Goal: Download file/media

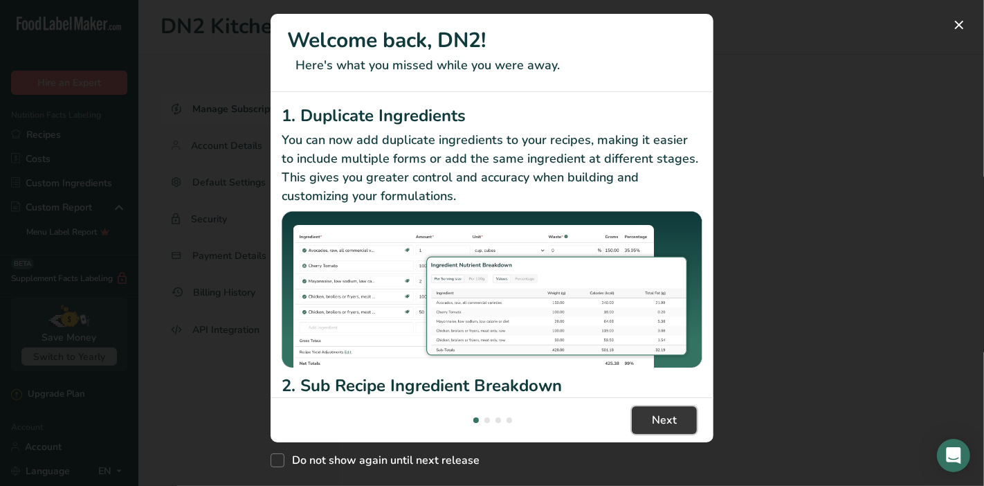
click at [660, 427] on span "Next" at bounding box center [664, 420] width 25 height 17
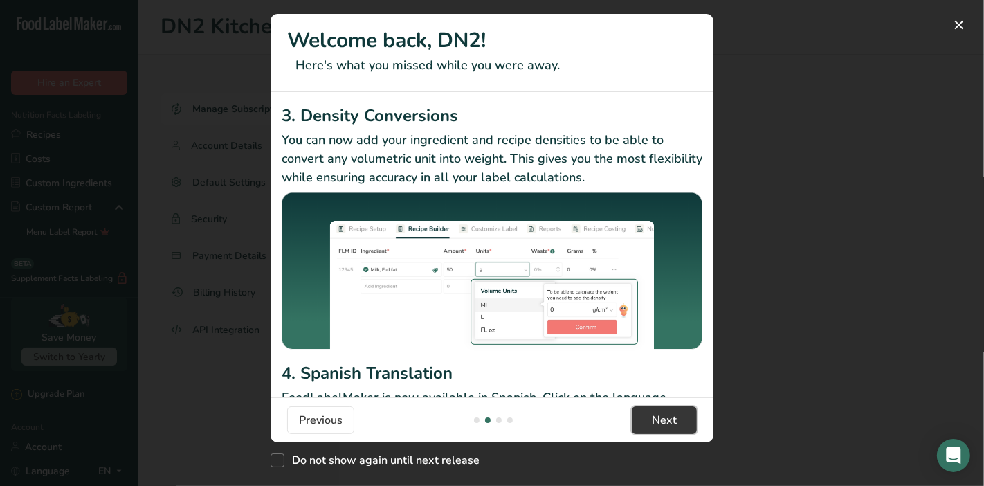
click at [660, 427] on span "Next" at bounding box center [664, 420] width 25 height 17
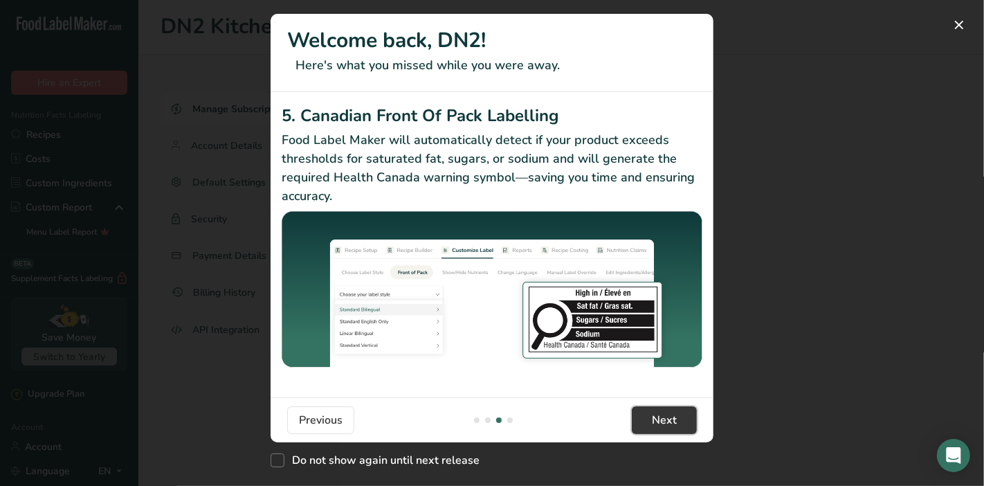
click at [660, 427] on span "Next" at bounding box center [664, 420] width 25 height 17
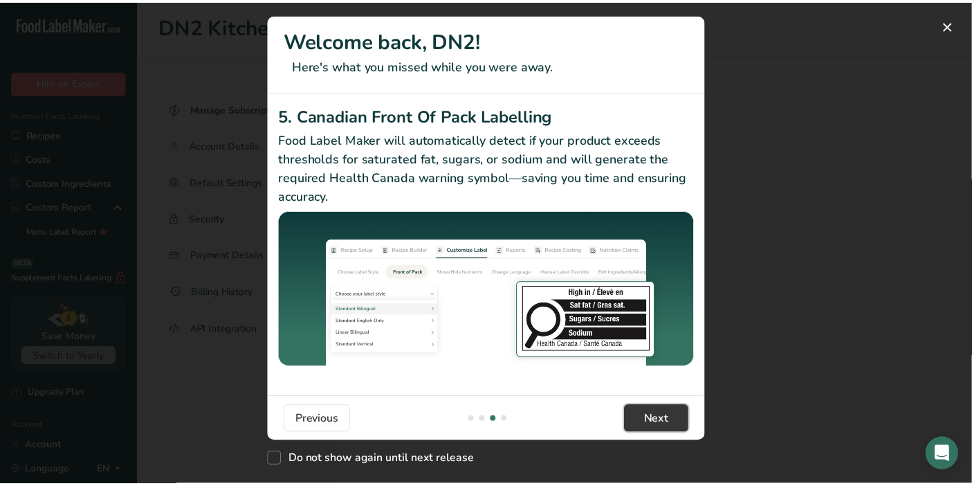
scroll to position [0, 1329]
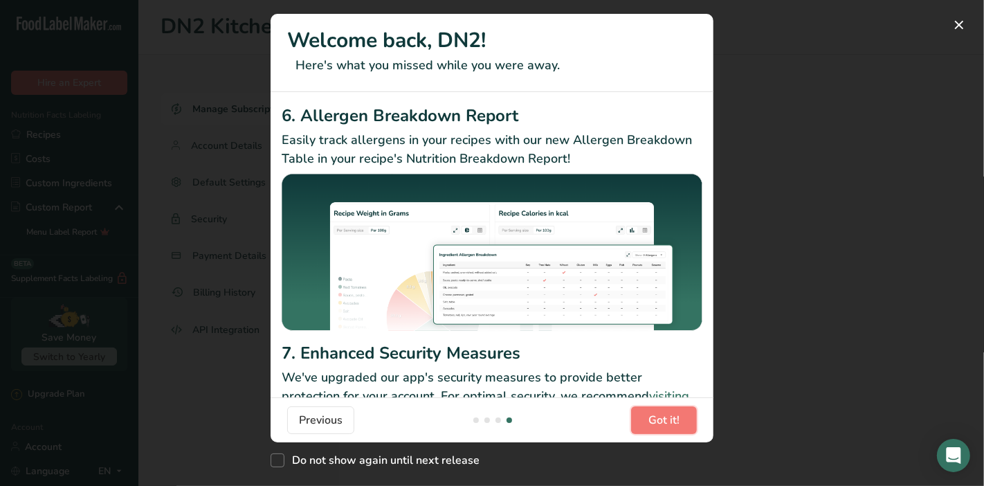
click at [660, 427] on span "Got it!" at bounding box center [663, 420] width 31 height 17
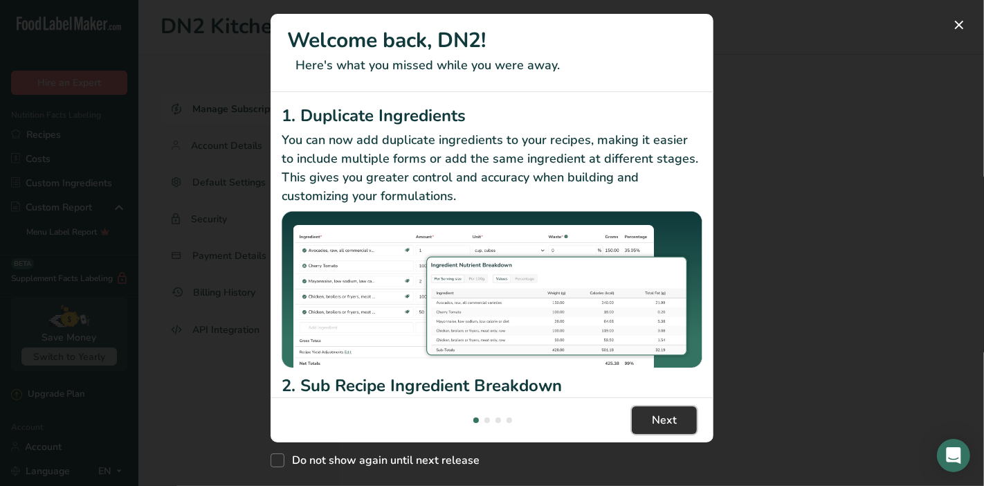
click at [675, 424] on span "Next" at bounding box center [664, 420] width 25 height 17
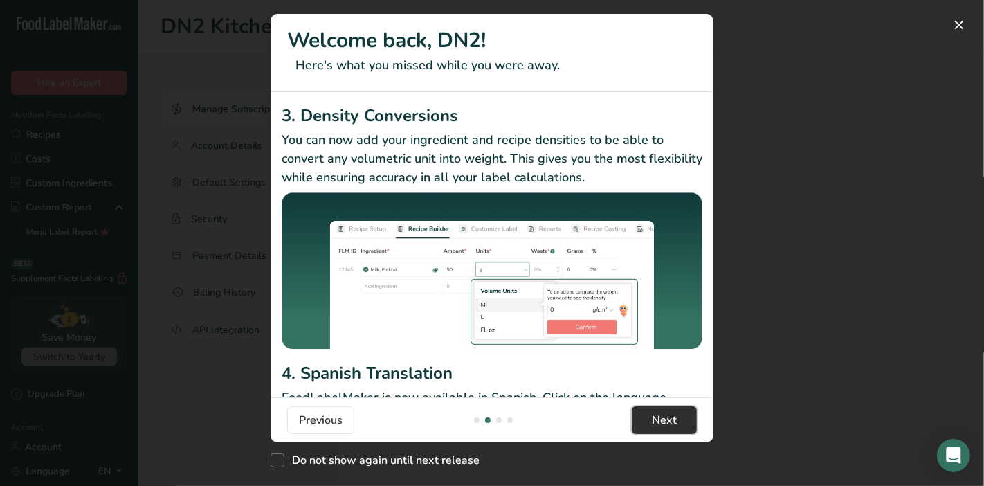
click at [675, 424] on span "Next" at bounding box center [664, 420] width 25 height 17
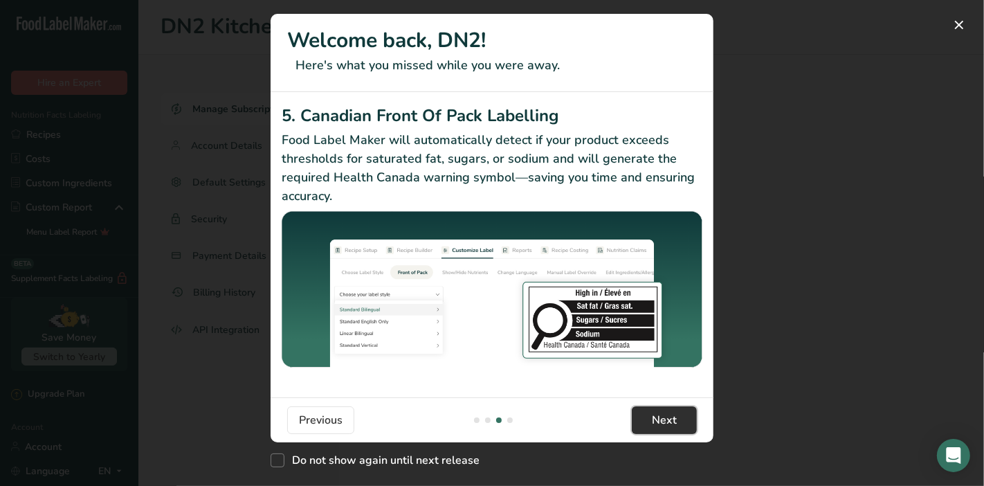
click at [675, 424] on span "Next" at bounding box center [664, 420] width 25 height 17
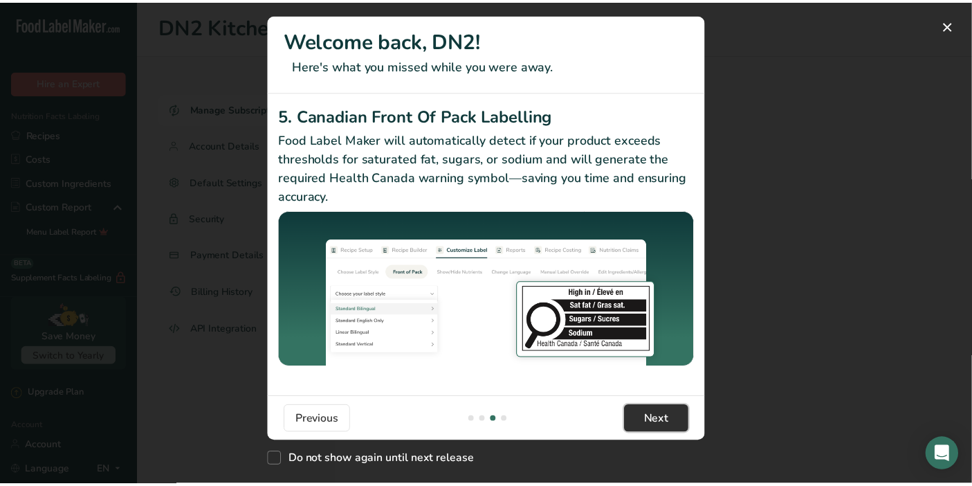
scroll to position [0, 1329]
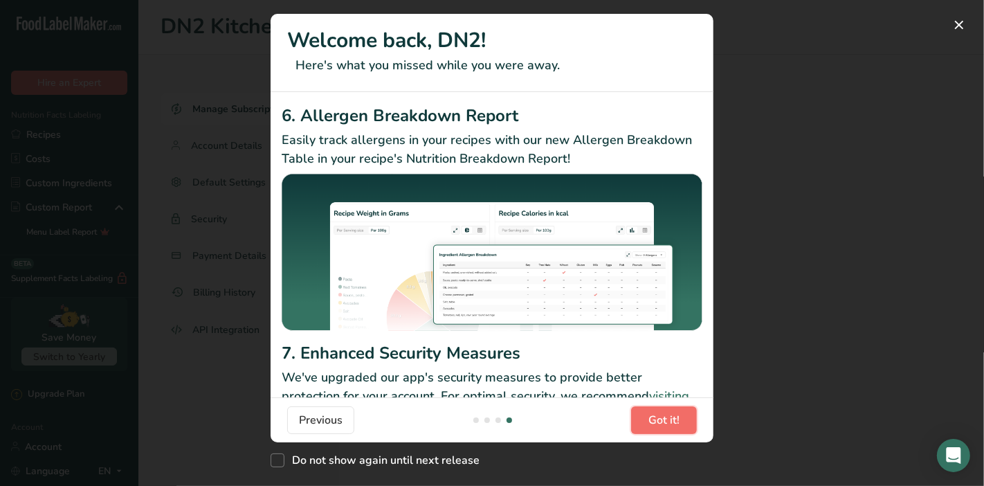
click at [675, 424] on span "Got it!" at bounding box center [663, 420] width 31 height 17
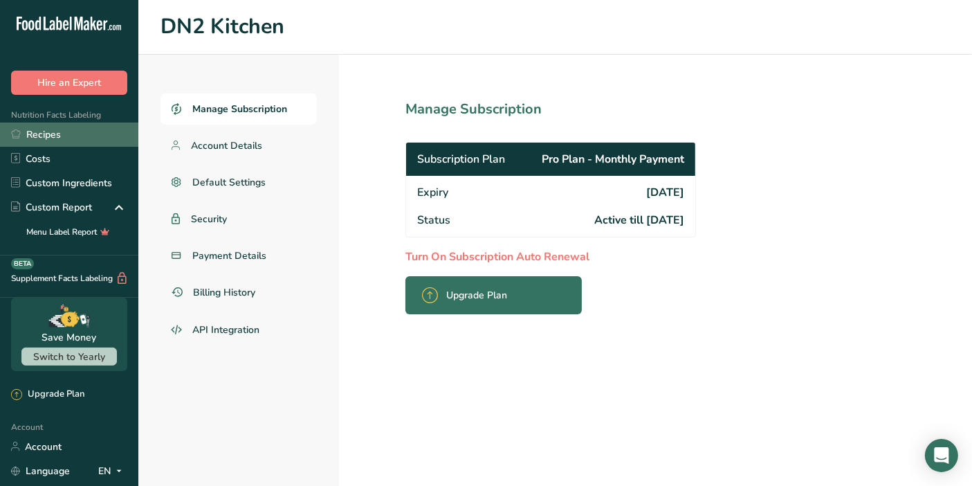
click at [57, 143] on link "Recipes" at bounding box center [69, 134] width 138 height 24
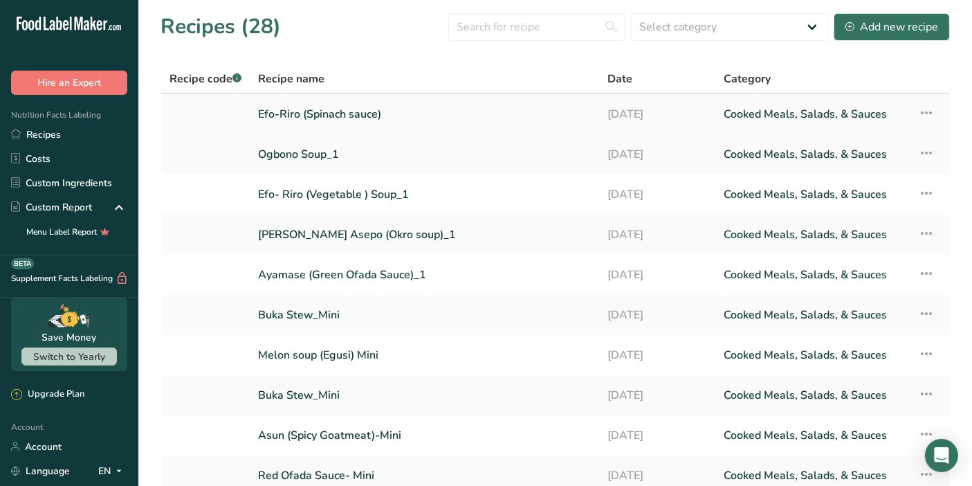
click at [374, 114] on link "Efo-Riro (Spinach sauce)" at bounding box center [424, 114] width 333 height 29
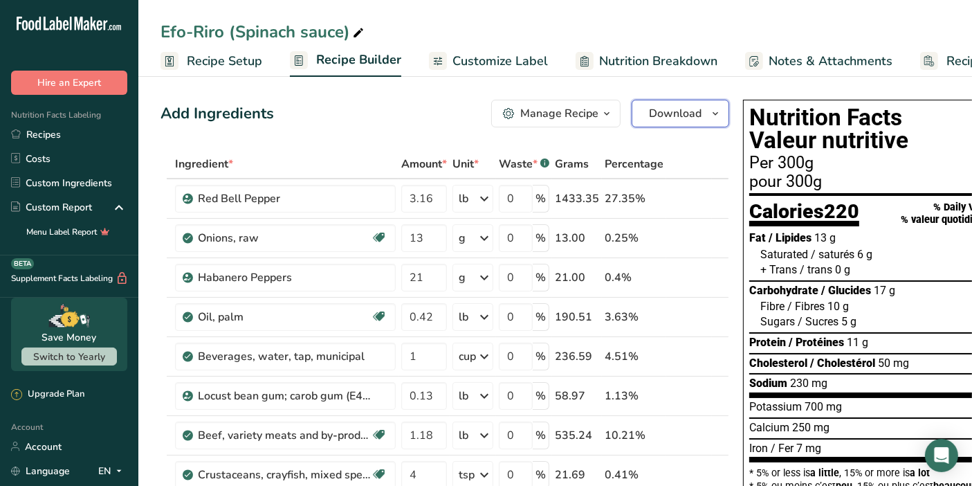
click at [702, 122] on button "Download" at bounding box center [681, 114] width 98 height 28
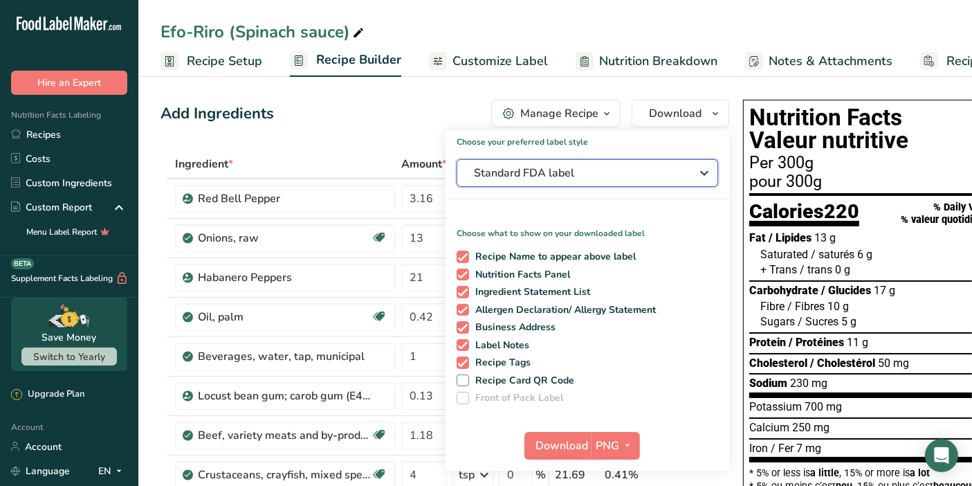
click at [632, 172] on span "Standard FDA label" at bounding box center [578, 173] width 208 height 17
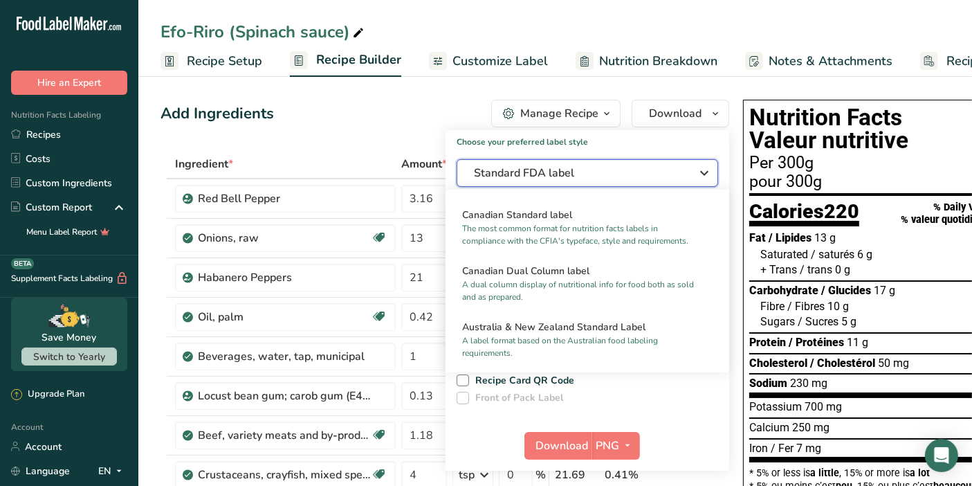
scroll to position [554, 0]
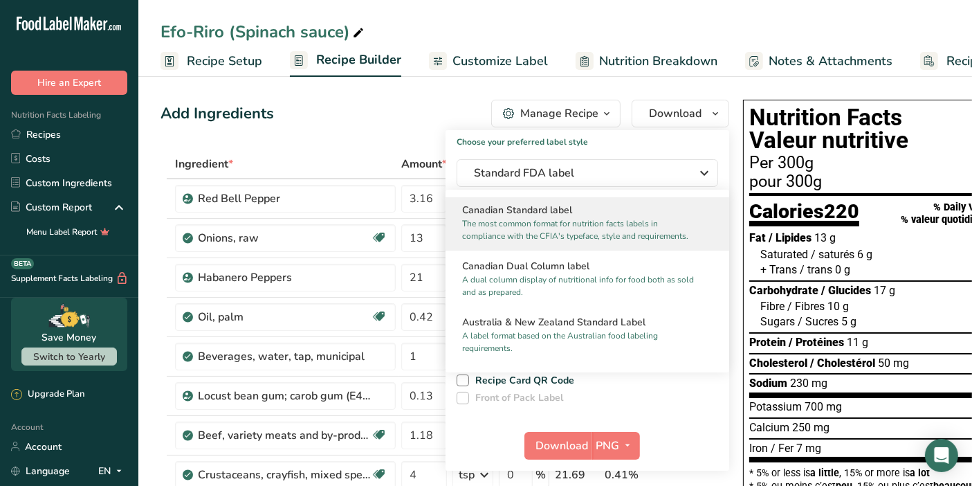
click at [630, 237] on p "The most common format for nutrition facts labels in compliance with the CFIA's…" at bounding box center [581, 229] width 238 height 25
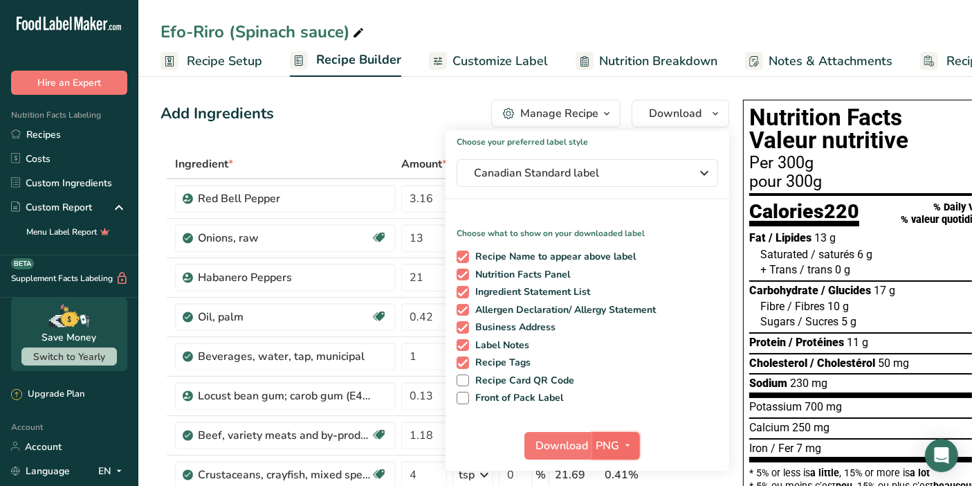
click at [623, 450] on icon "button" at bounding box center [628, 445] width 11 height 17
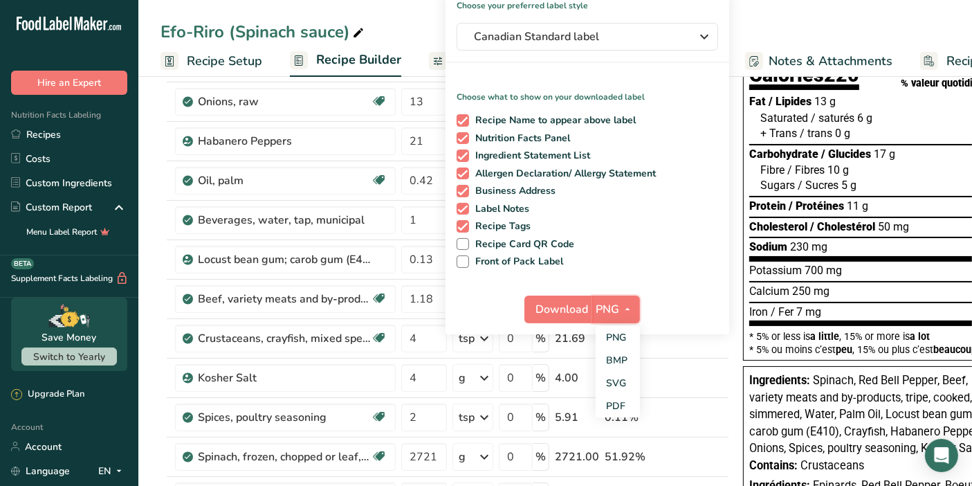
scroll to position [144, 0]
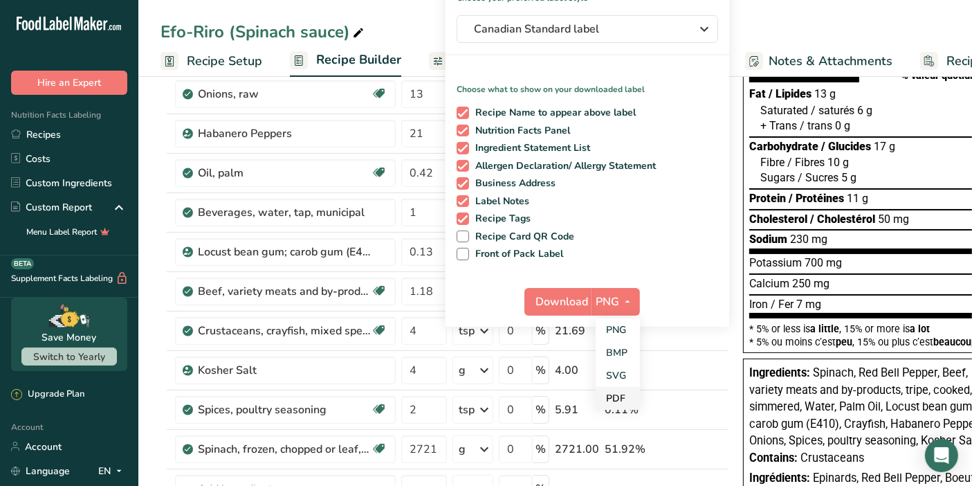
click at [619, 395] on link "PDF" at bounding box center [618, 398] width 44 height 23
click at [561, 300] on span "Download" at bounding box center [563, 301] width 53 height 17
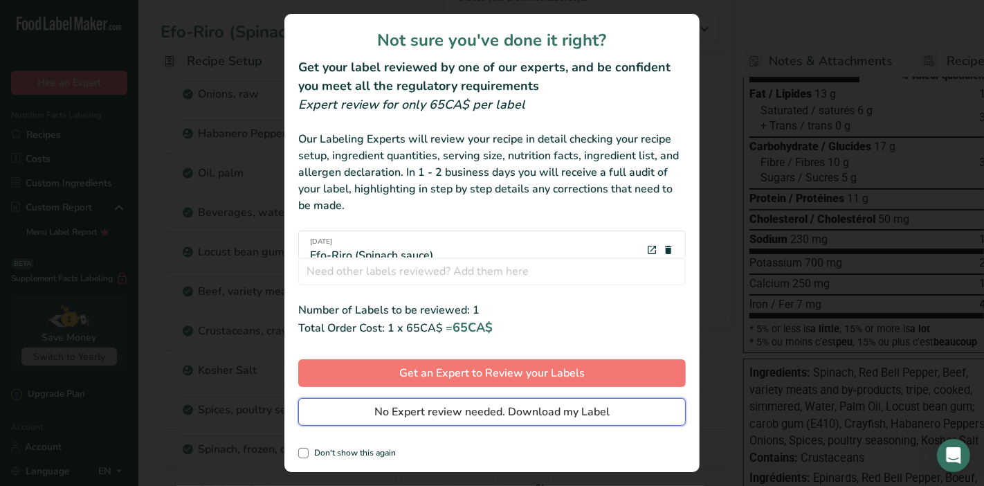
click at [541, 414] on span "No Expert review needed. Download my Label" at bounding box center [491, 411] width 235 height 17
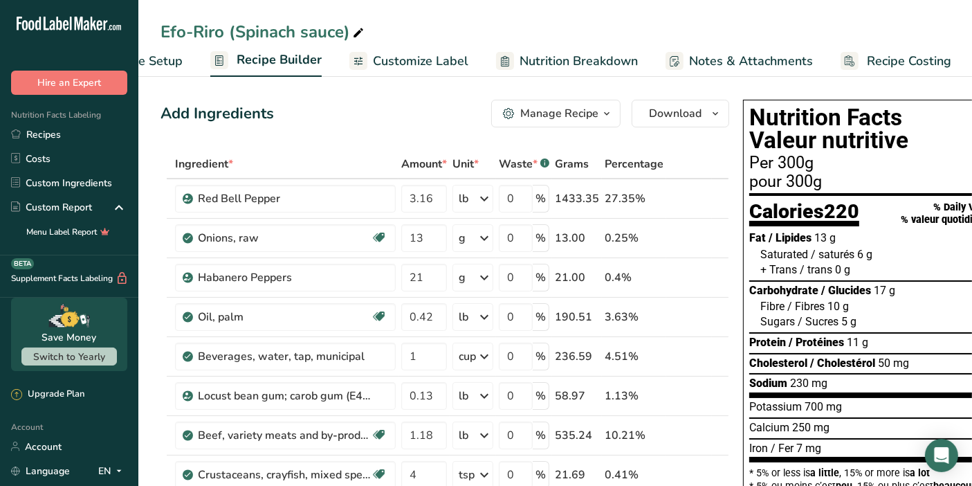
scroll to position [0, 0]
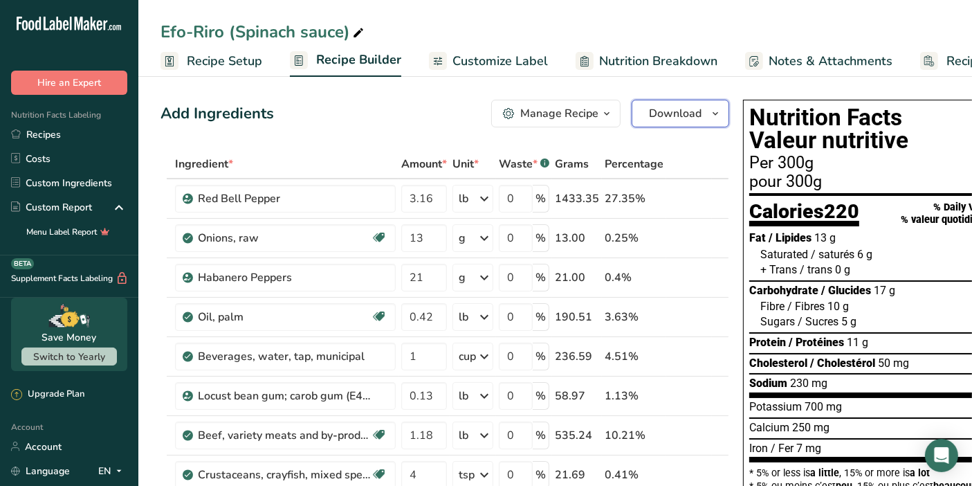
click at [712, 115] on icon "button" at bounding box center [715, 113] width 11 height 17
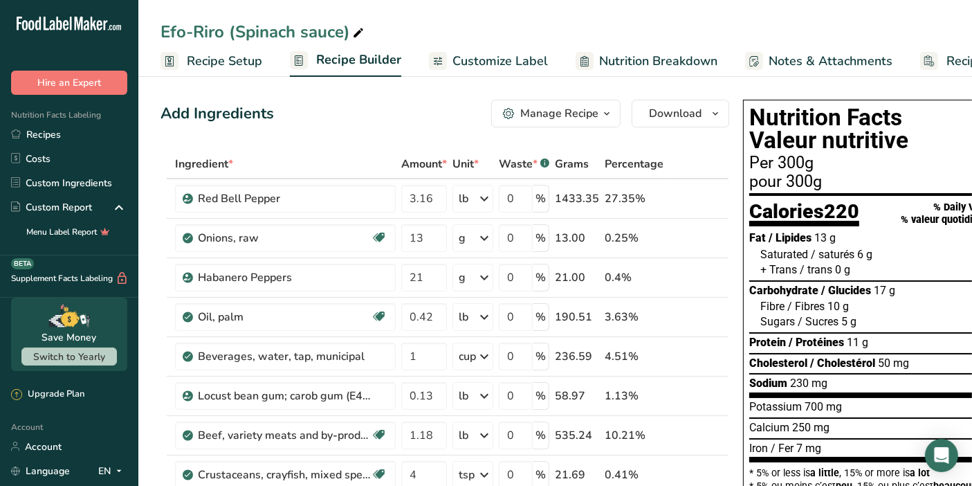
click at [605, 115] on icon "button" at bounding box center [606, 113] width 11 height 17
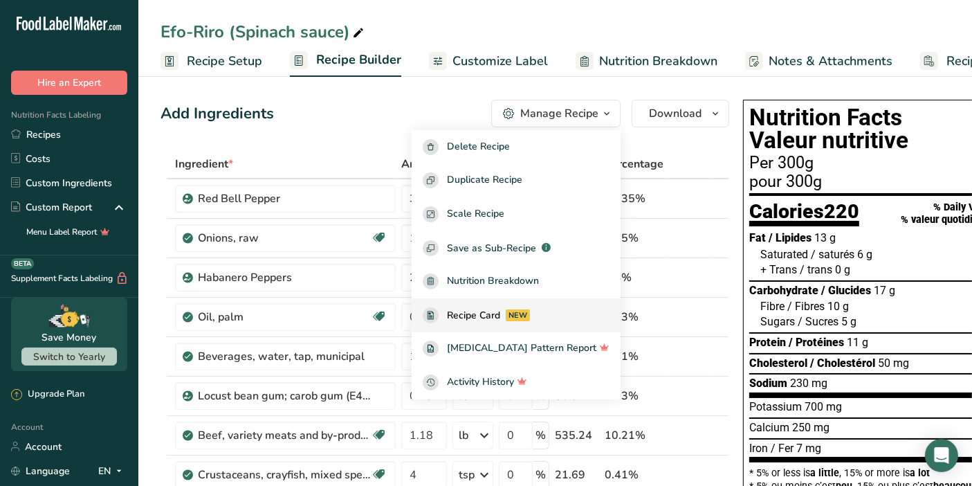
click at [500, 317] on span "Recipe Card" at bounding box center [473, 315] width 53 height 15
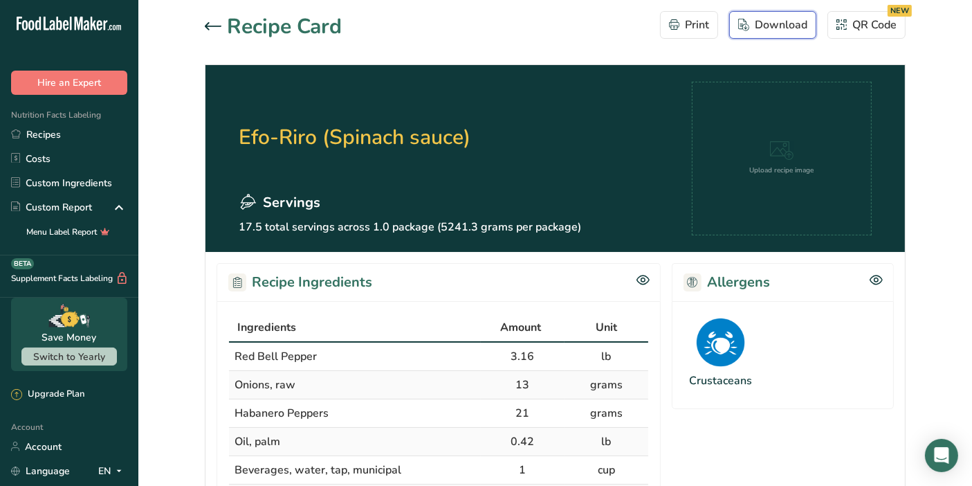
click at [758, 19] on div "Download" at bounding box center [772, 25] width 69 height 17
click at [213, 26] on icon at bounding box center [213, 26] width 17 height 8
